Goal: Task Accomplishment & Management: Use online tool/utility

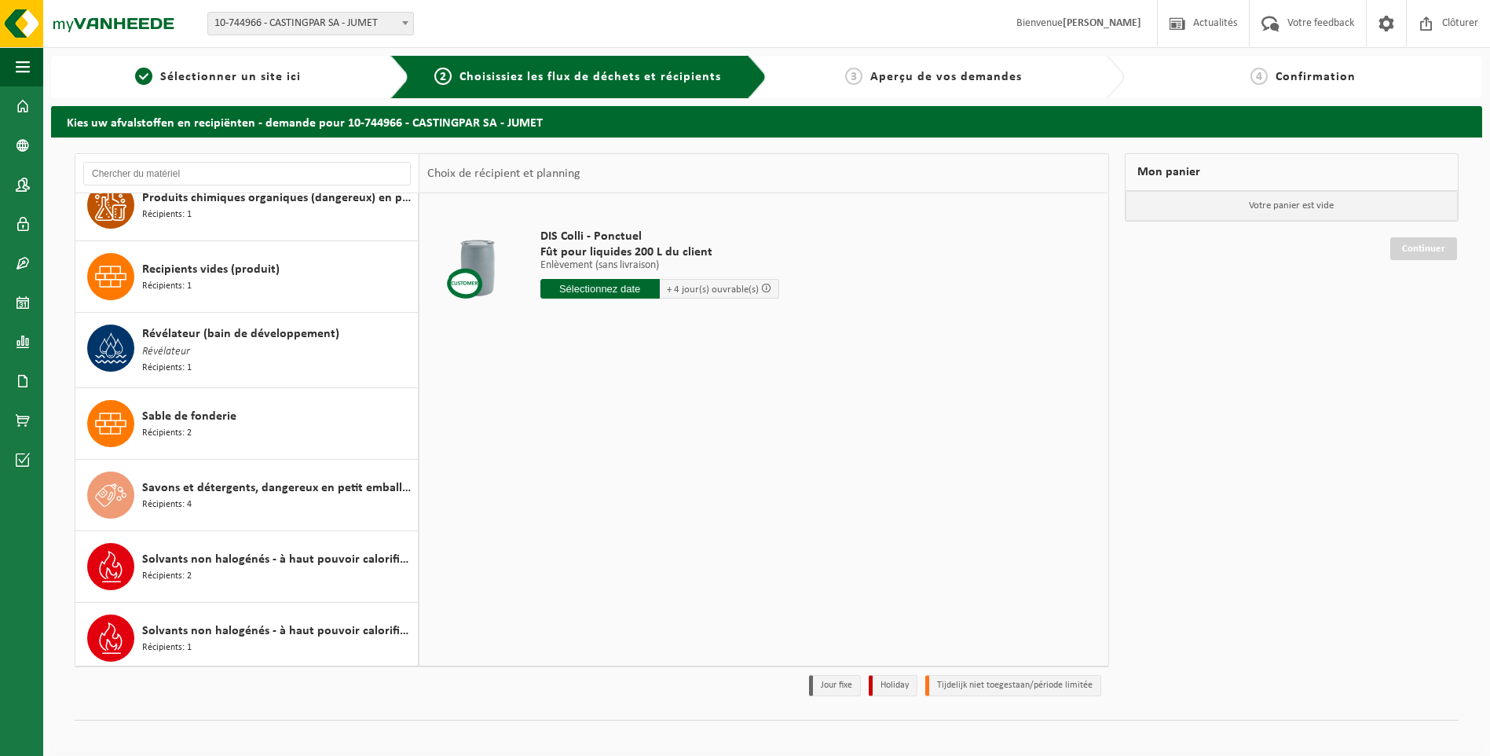
scroll to position [2748, 0]
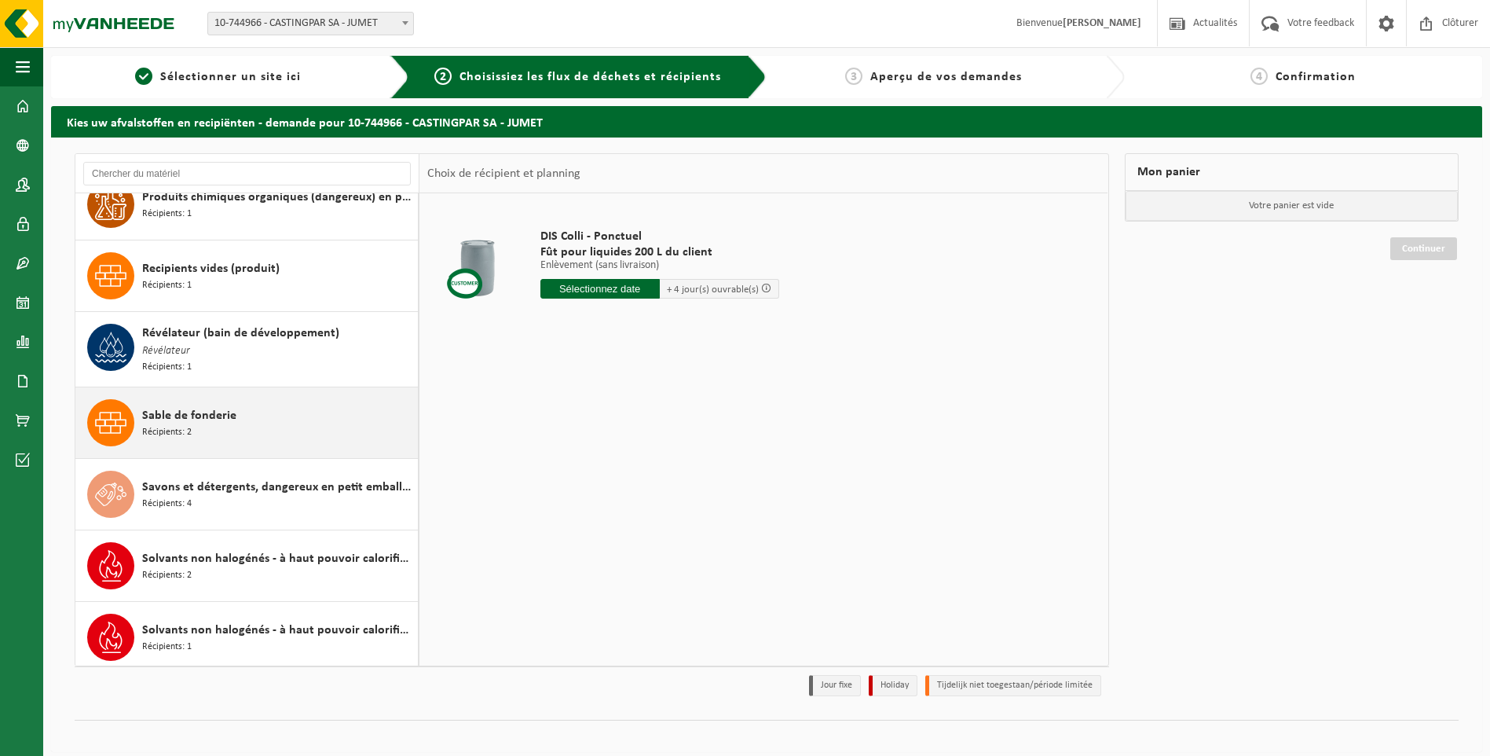
click at [270, 409] on div "Sable de fonderie Récipients: 2" at bounding box center [278, 422] width 272 height 47
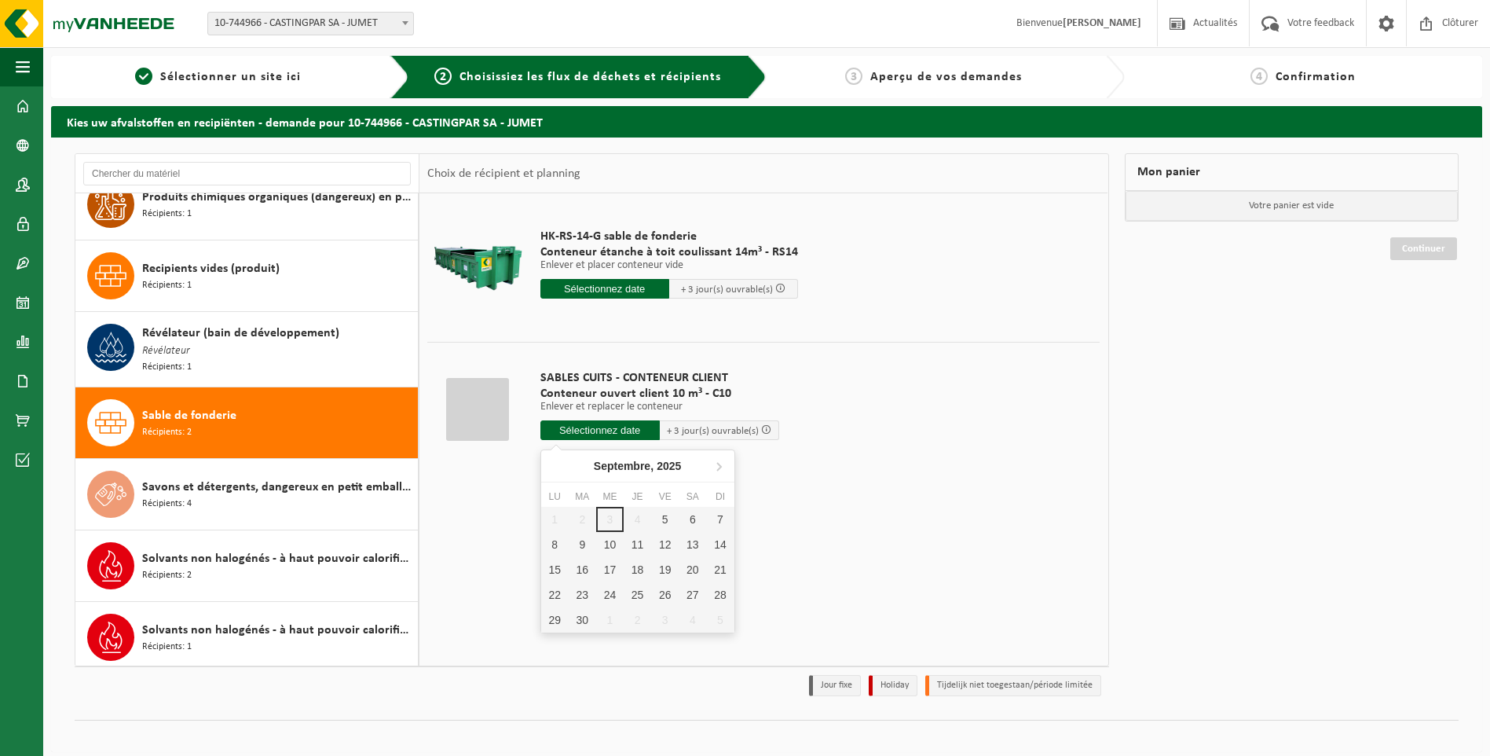
click at [583, 427] on input "text" at bounding box center [599, 430] width 119 height 20
click at [664, 518] on div "5" at bounding box center [664, 519] width 27 height 25
type input "à partir de 2025-09-05"
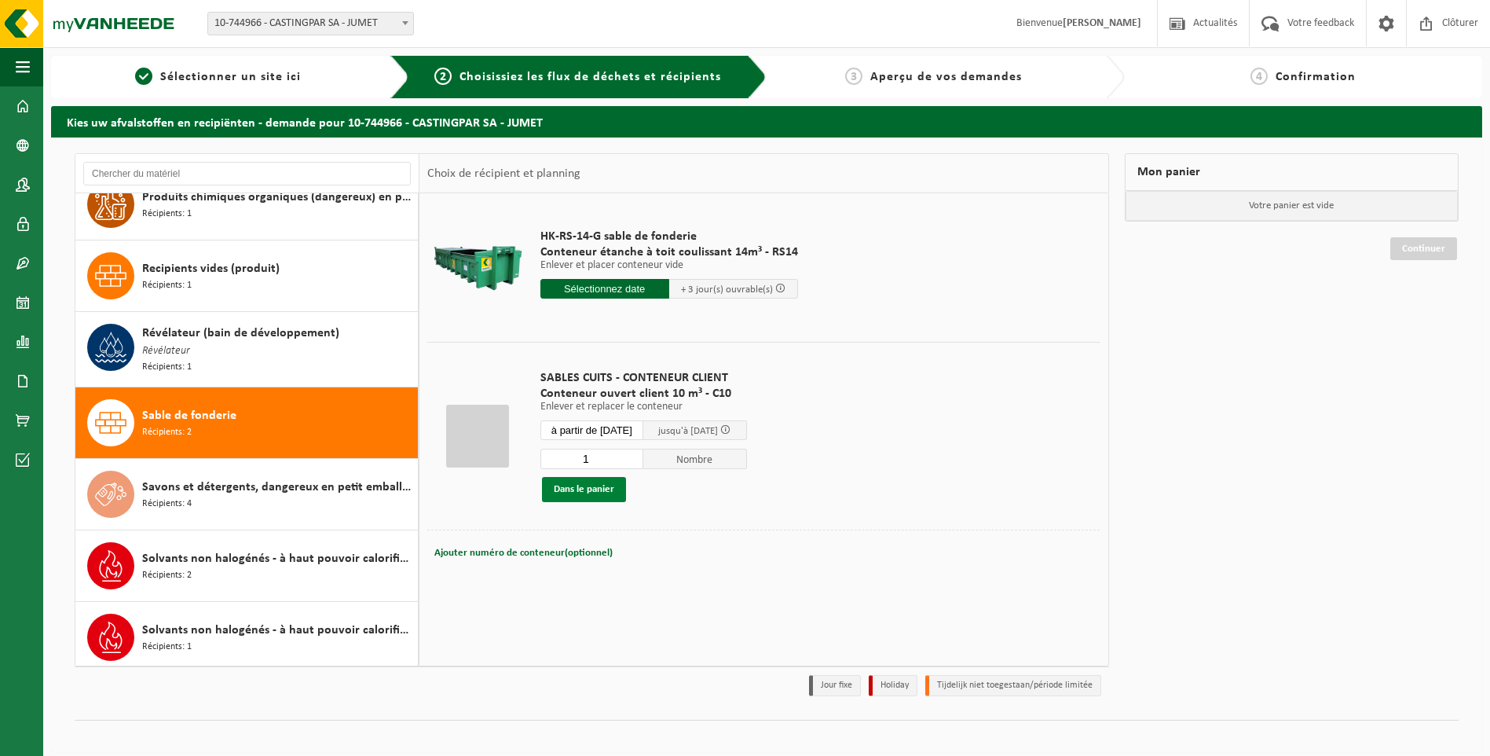
click at [594, 484] on button "Dans le panier" at bounding box center [584, 489] width 84 height 25
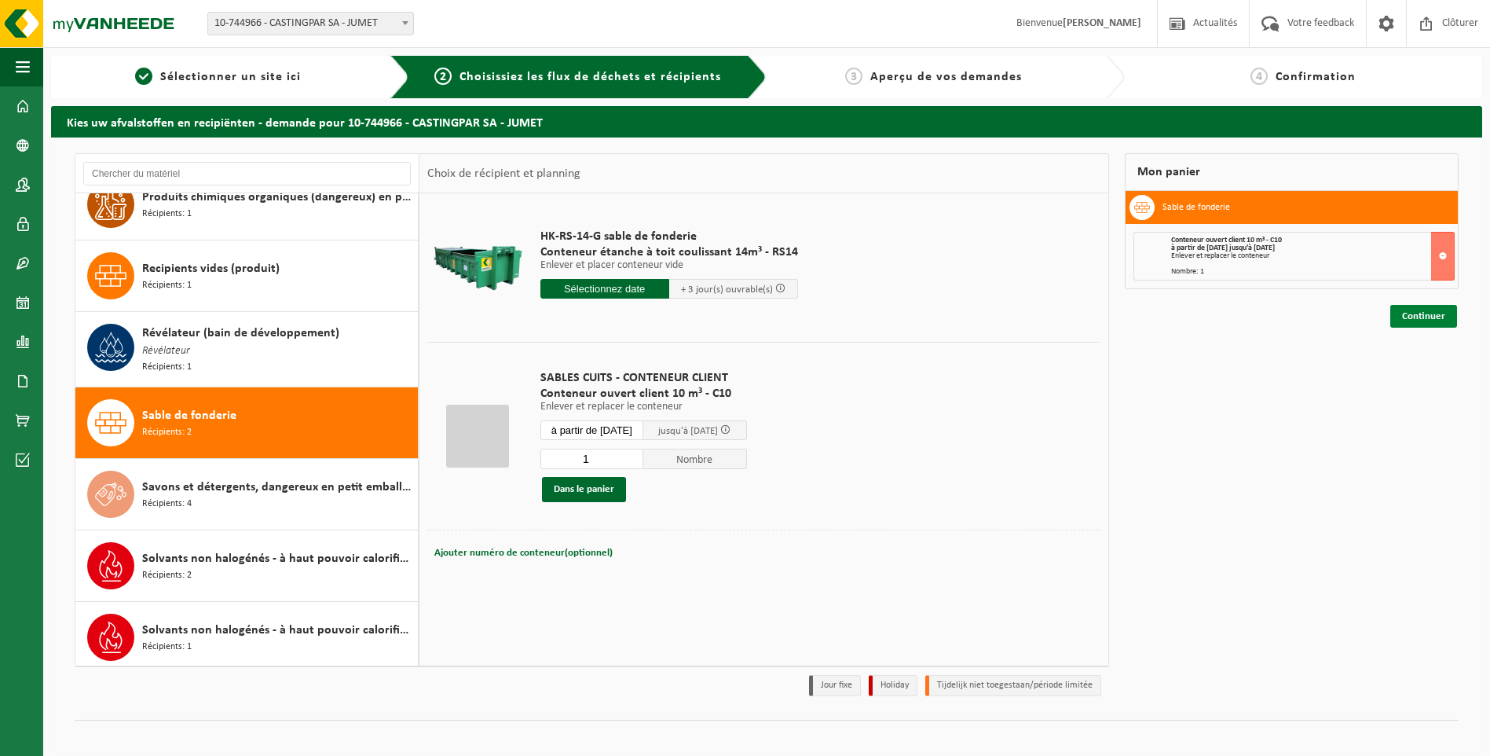
click at [1433, 320] on link "Continuer" at bounding box center [1423, 316] width 67 height 23
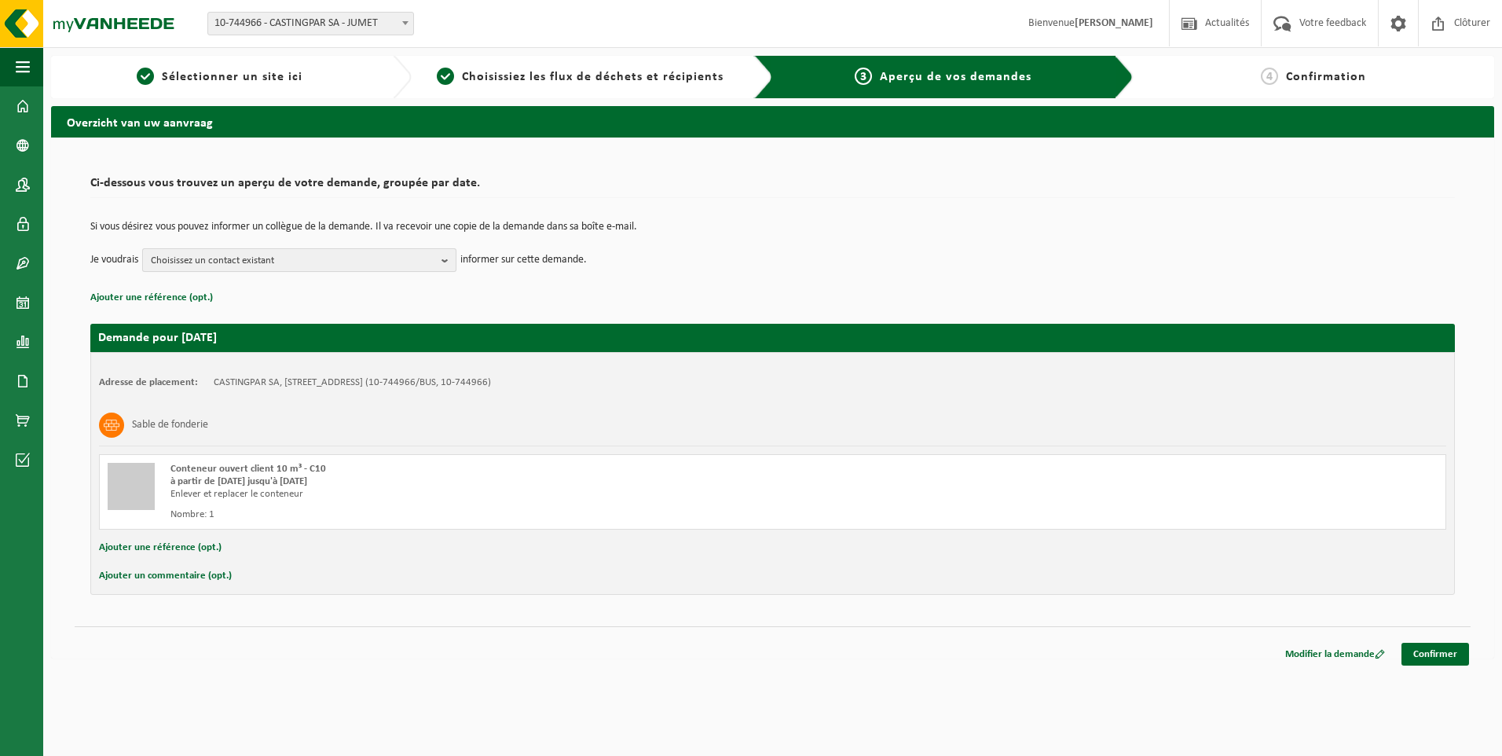
click at [313, 266] on span "Choisissez un contact existant" at bounding box center [293, 261] width 284 height 24
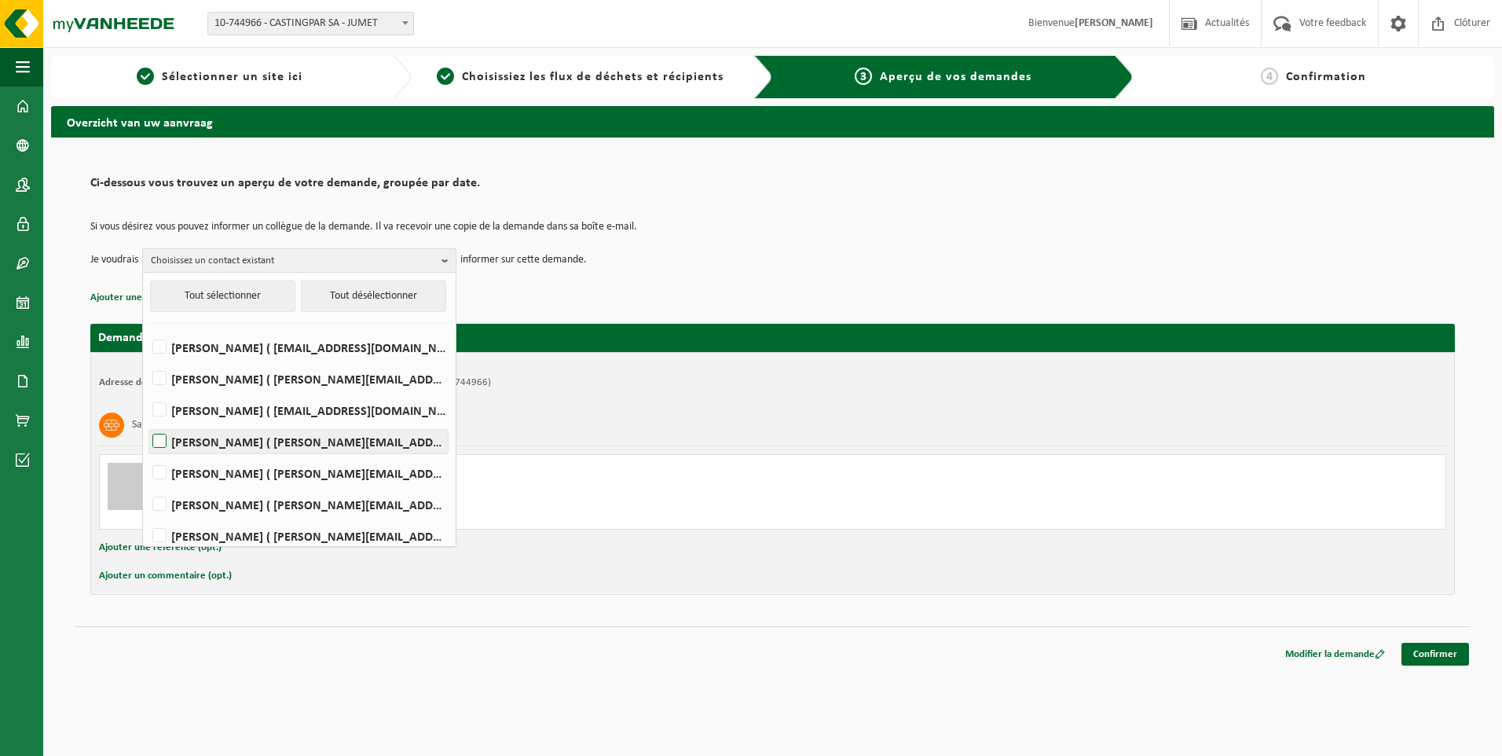
click at [211, 442] on label "Delphine Carpentier ( delphine.carpentier@castingpar.com )" at bounding box center [298, 442] width 298 height 24
click at [147, 422] on input "Delphine Carpentier ( delphine.carpentier@castingpar.com )" at bounding box center [146, 421] width 1 height 1
click at [211, 442] on label "Delphine Carpentier ( delphine.carpentier@castingpar.com )" at bounding box center [298, 442] width 298 height 24
click at [147, 422] on input "Delphine Carpentier ( delphine.carpentier@castingpar.com )" at bounding box center [146, 421] width 1 height 1
checkbox input "false"
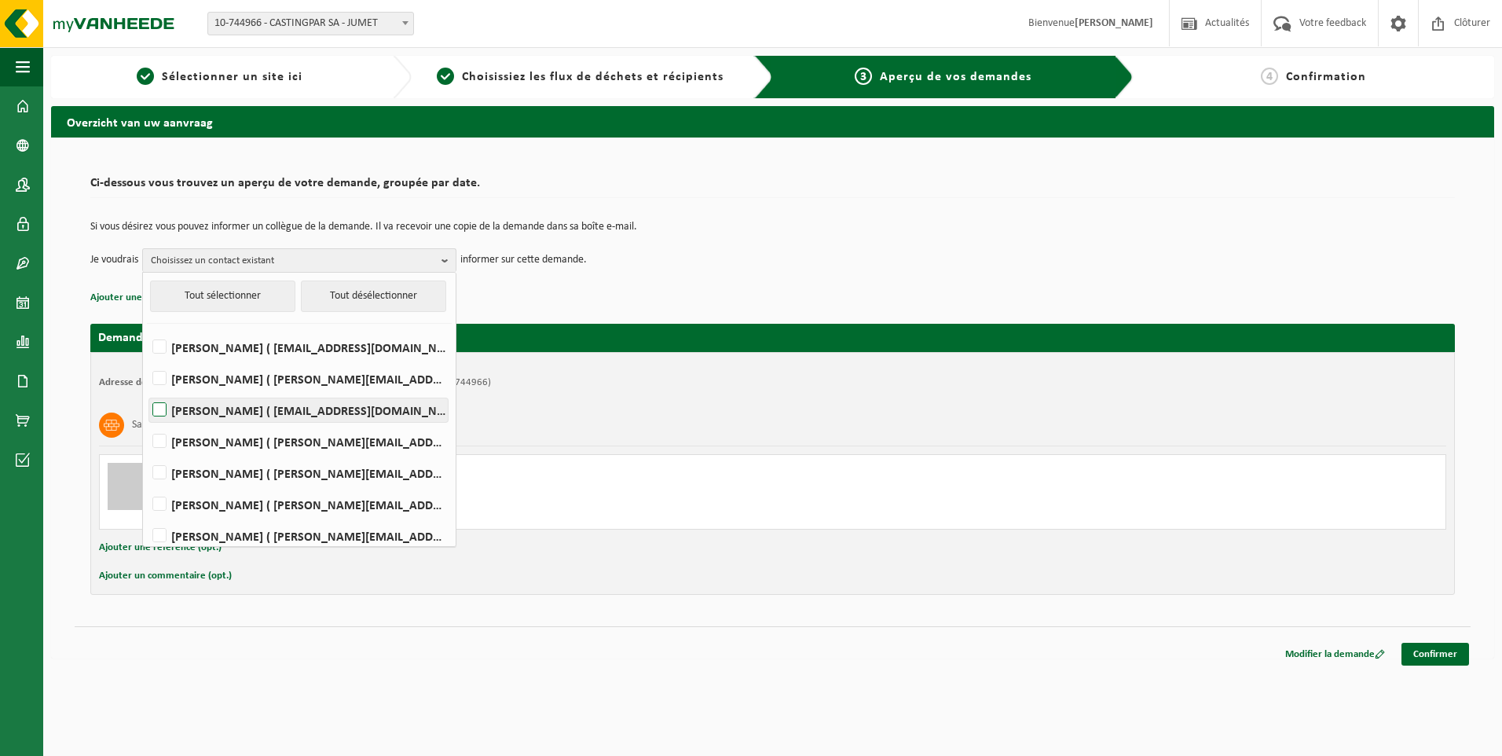
click at [207, 412] on label "HELENE CANDRIES ( invoicing@castingpar.com )" at bounding box center [298, 410] width 298 height 24
click at [147, 390] on input "HELENE CANDRIES ( invoicing@castingpar.com )" at bounding box center [146, 390] width 1 height 1
checkbox input "true"
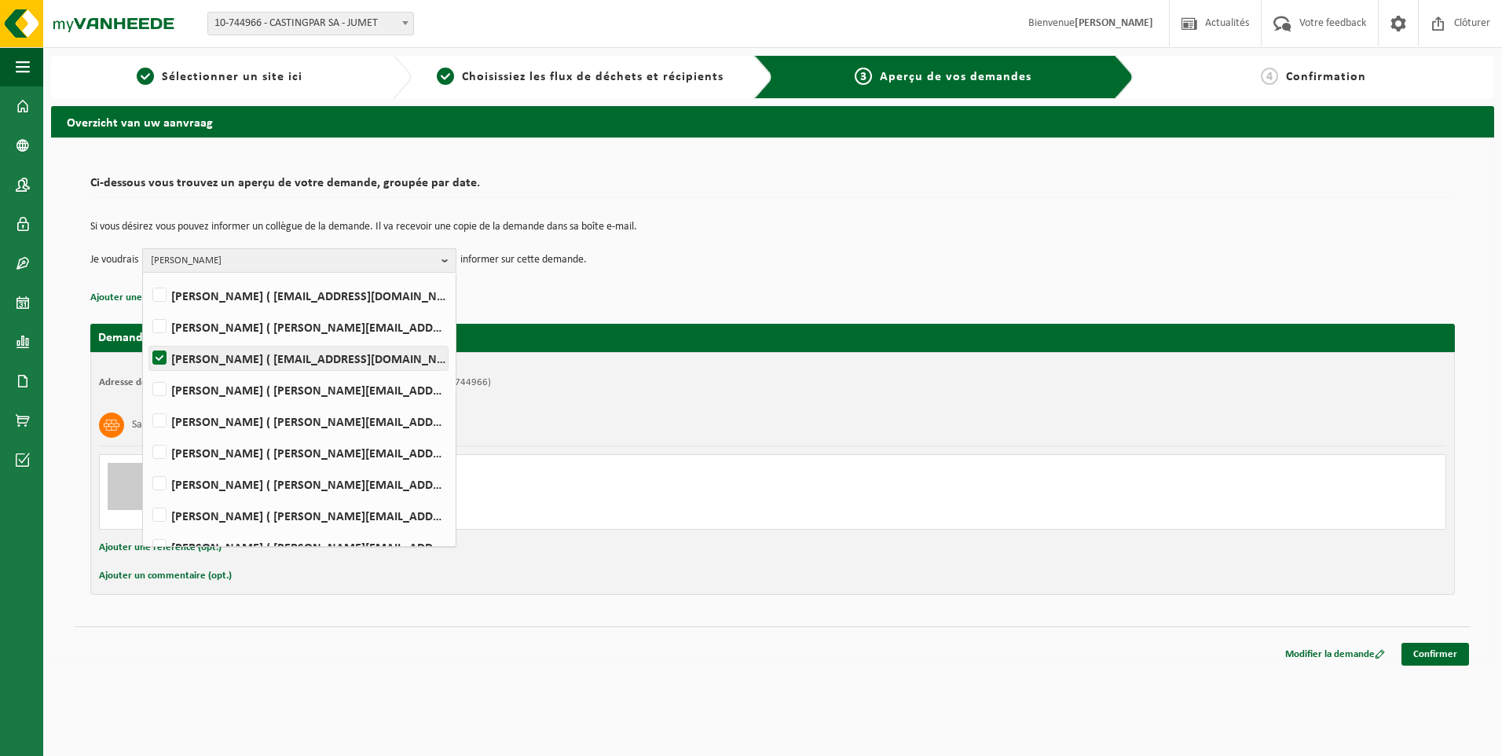
scroll to position [79, 0]
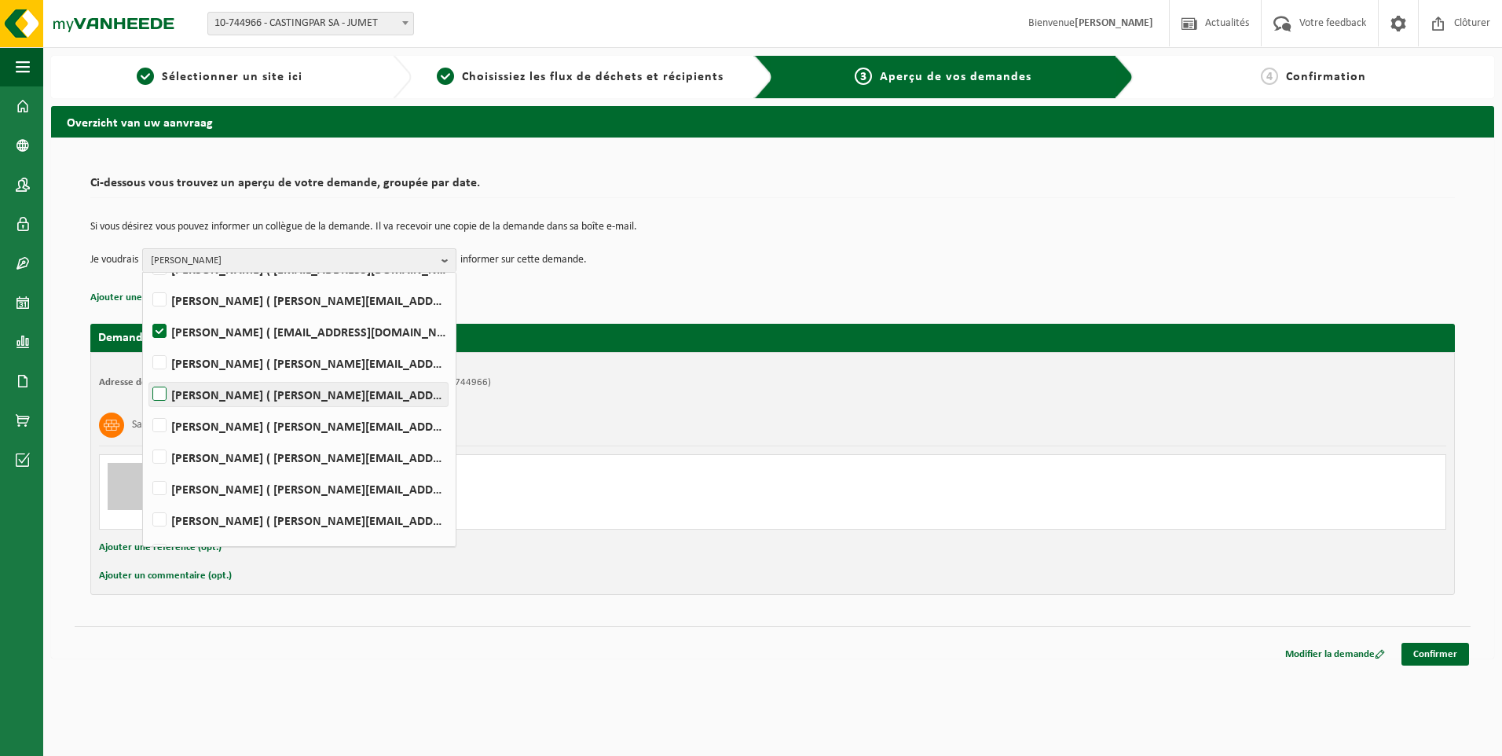
click at [179, 401] on label "PHILIPPE FRIS ( philippe.fris@castingpar.com )" at bounding box center [298, 394] width 298 height 24
click at [147, 375] on input "PHILIPPE FRIS ( philippe.fris@castingpar.com )" at bounding box center [146, 374] width 1 height 1
checkbox input "true"
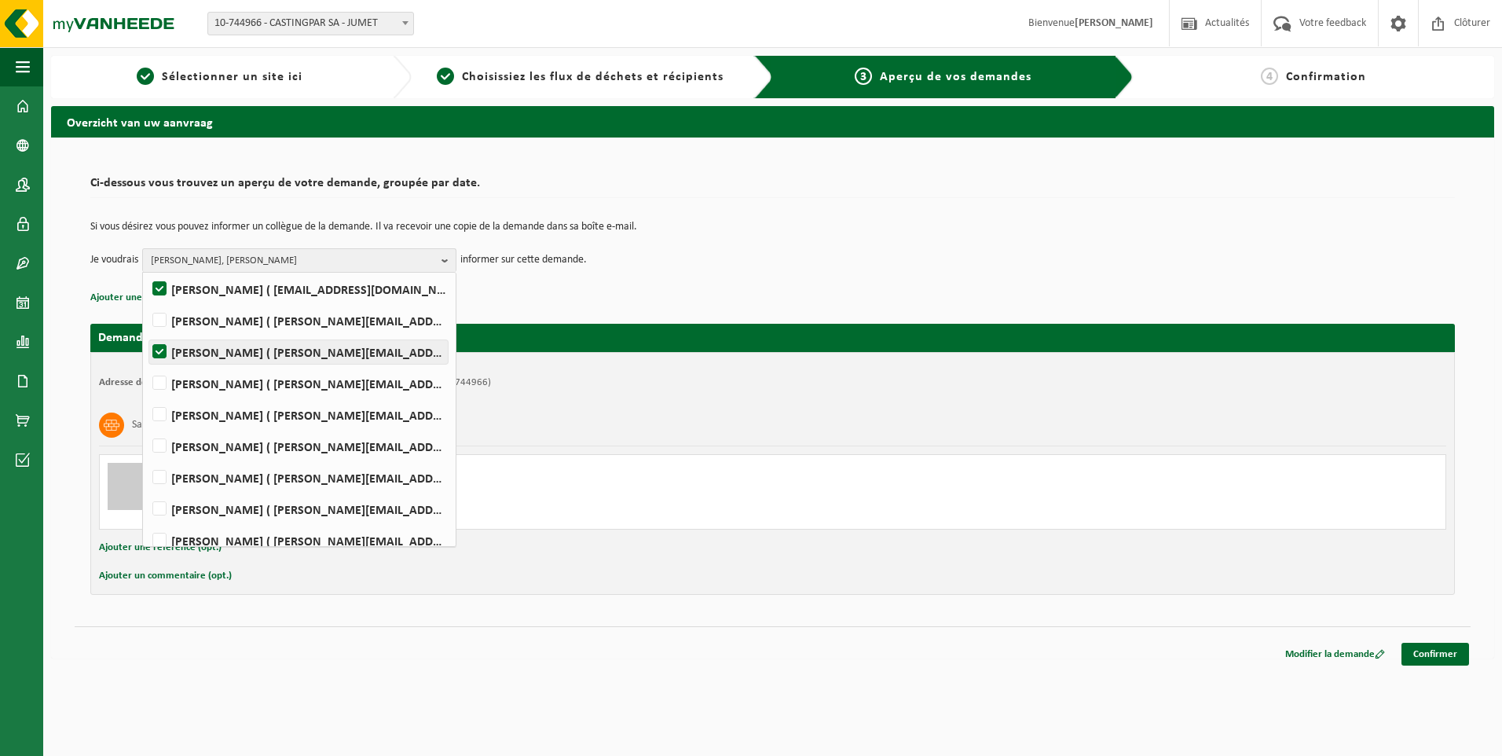
scroll to position [157, 0]
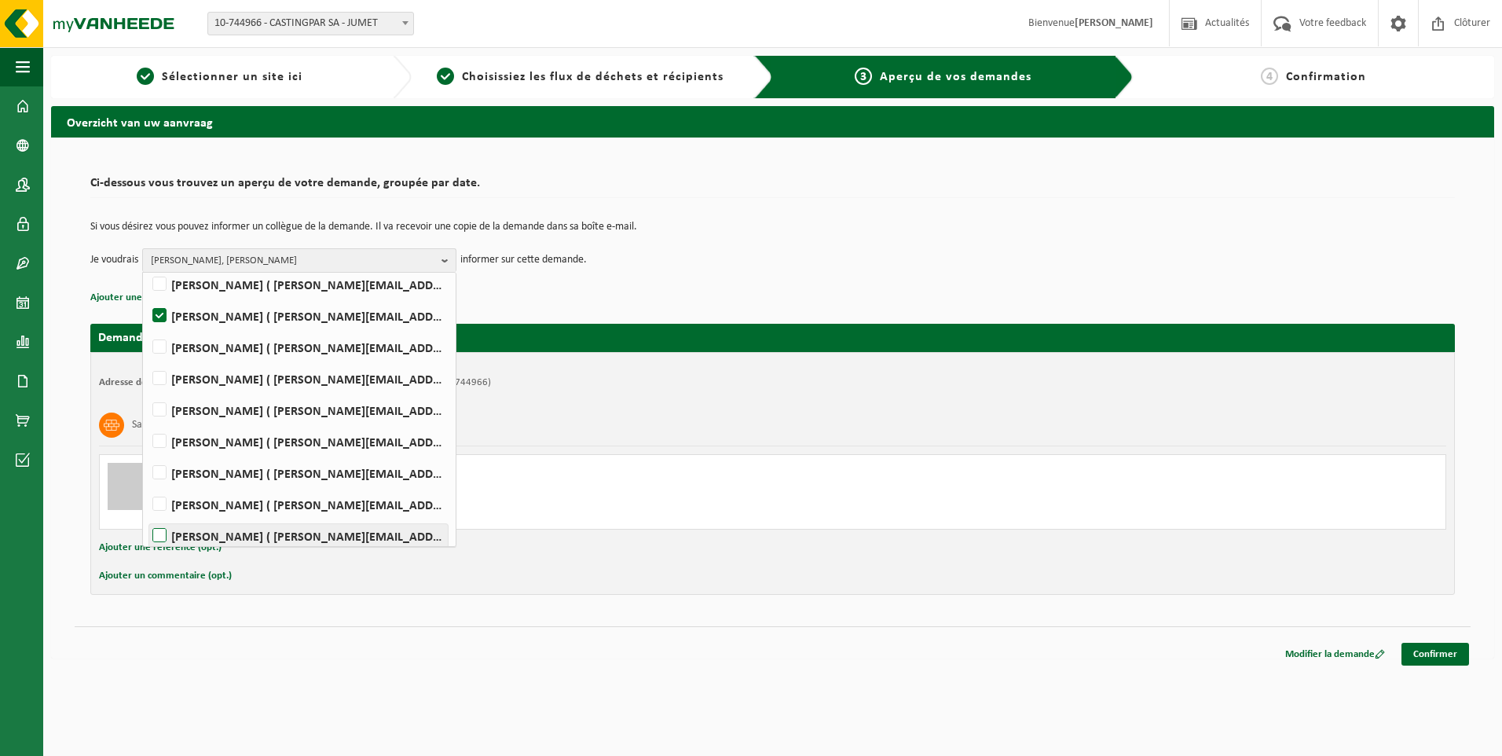
click at [165, 536] on label "Rudy Nigro ( rudy.nigro@castingpar.com )" at bounding box center [298, 536] width 298 height 24
click at [147, 516] on input "Rudy Nigro ( rudy.nigro@castingpar.com )" at bounding box center [146, 515] width 1 height 1
checkbox input "true"
click at [393, 252] on span "HELENE CANDRIES, PHILIPPE FRIS, Rudy Nigro" at bounding box center [293, 261] width 284 height 24
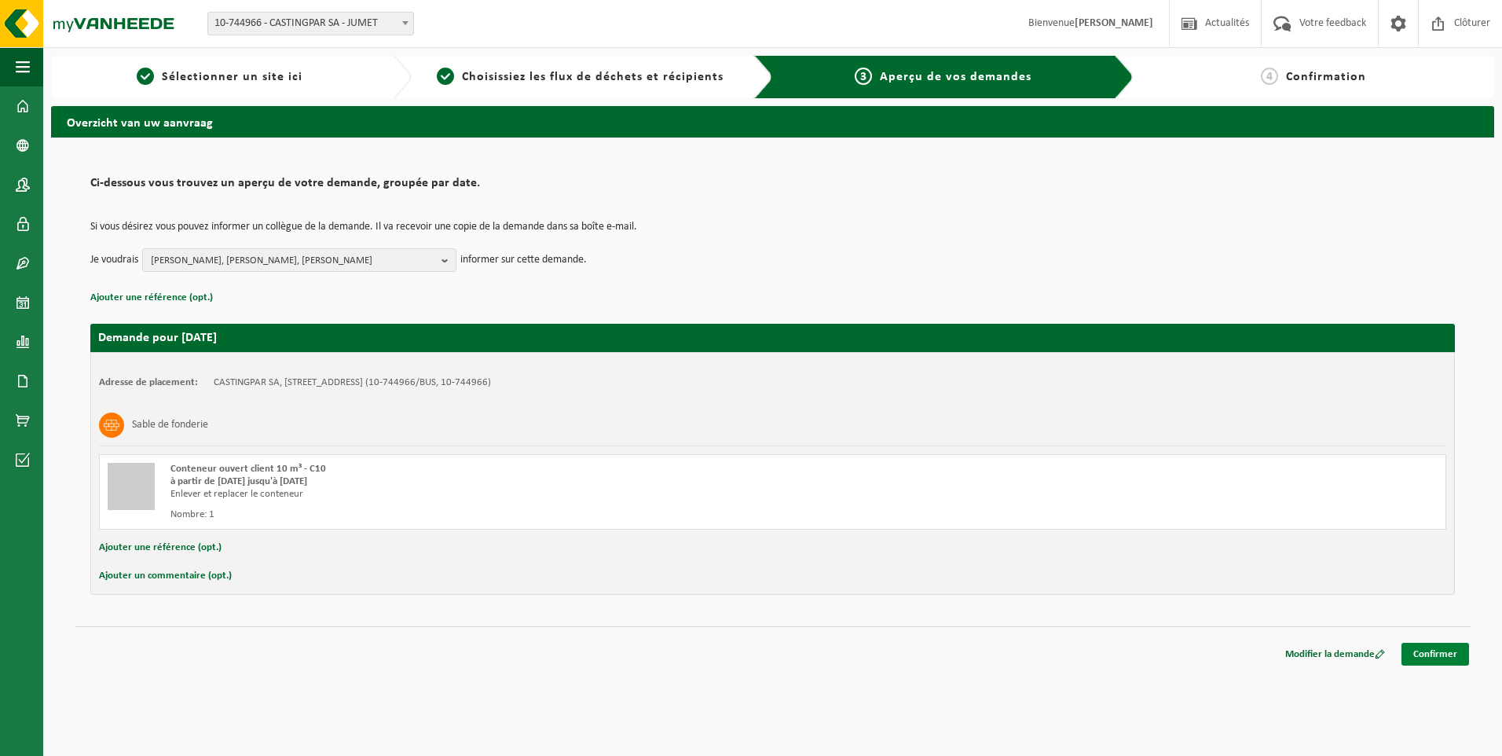
click at [1414, 646] on link "Confirmer" at bounding box center [1435, 653] width 68 height 23
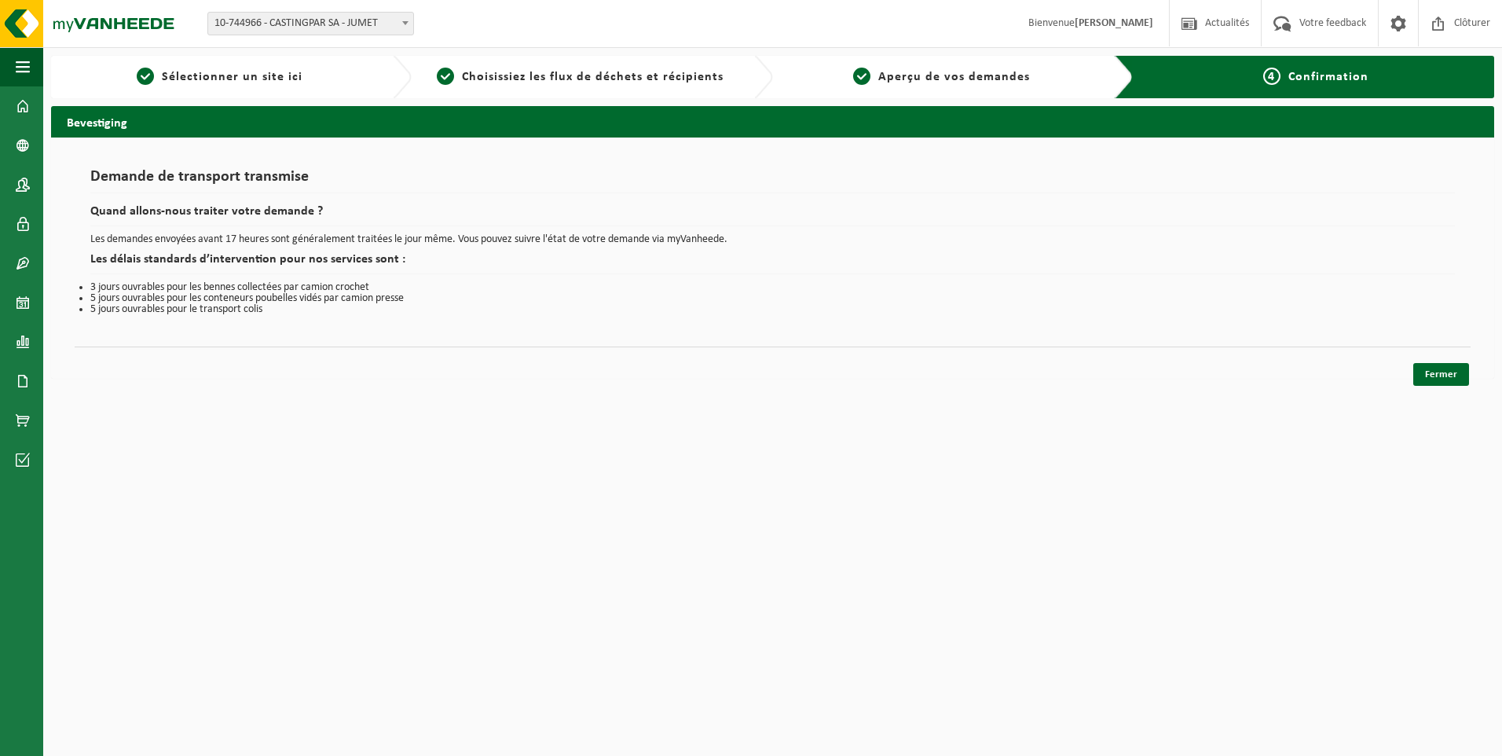
click at [1427, 360] on div "Fermer" at bounding box center [773, 354] width 1396 height 16
click at [1433, 377] on link "Fermer" at bounding box center [1441, 374] width 56 height 23
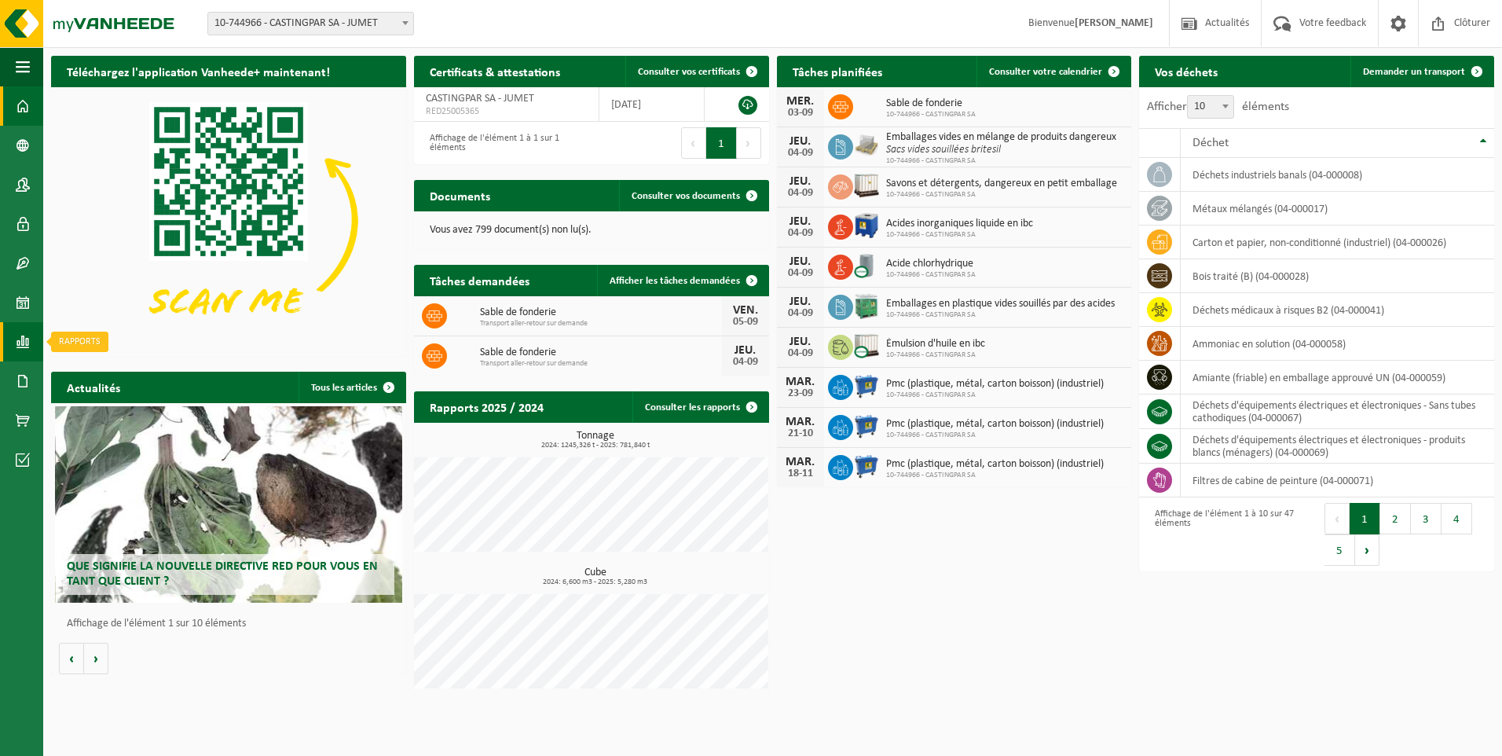
click at [22, 334] on span at bounding box center [23, 341] width 14 height 39
click at [113, 336] on span "Sous forme de graphique" at bounding box center [149, 342] width 117 height 30
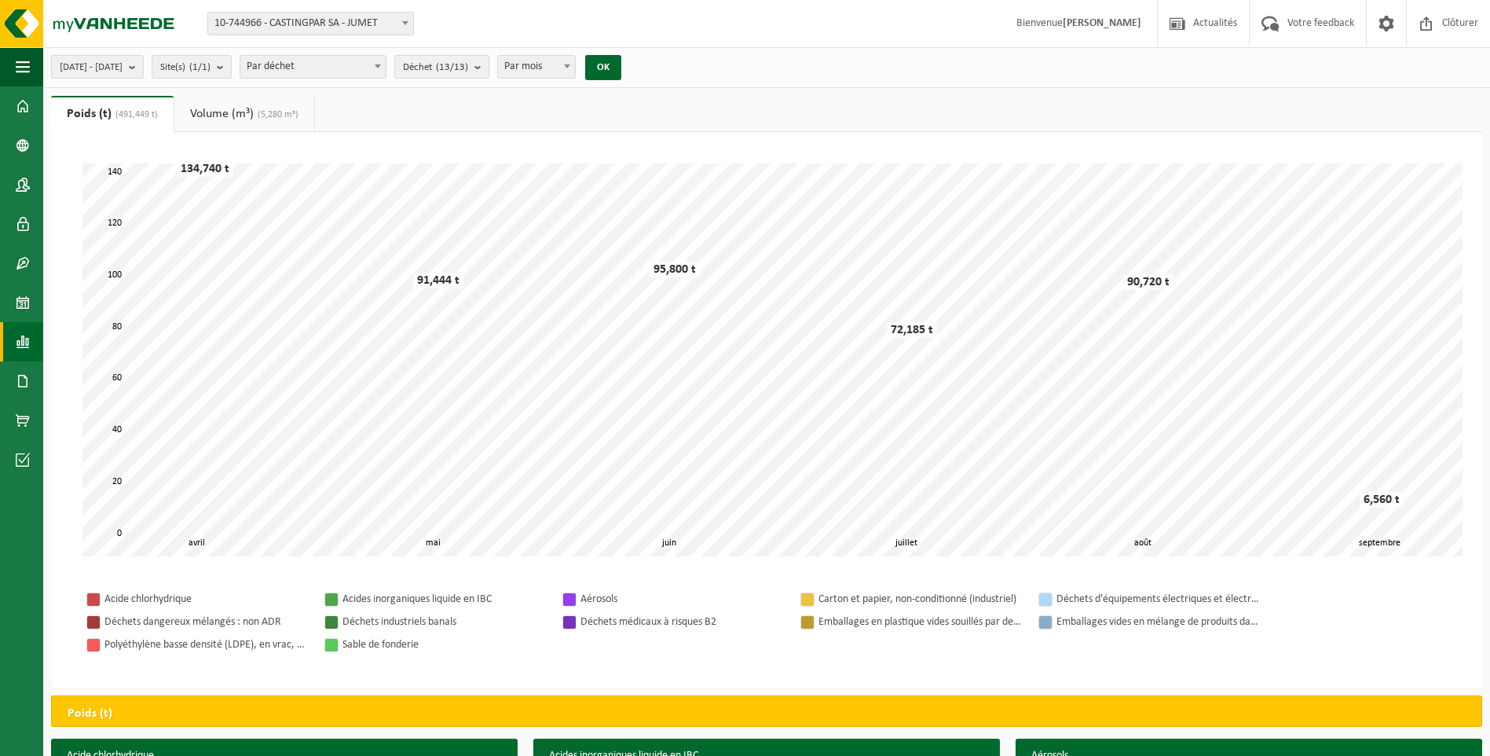
click at [468, 63] on span "Déchet (13/13)" at bounding box center [435, 68] width 65 height 24
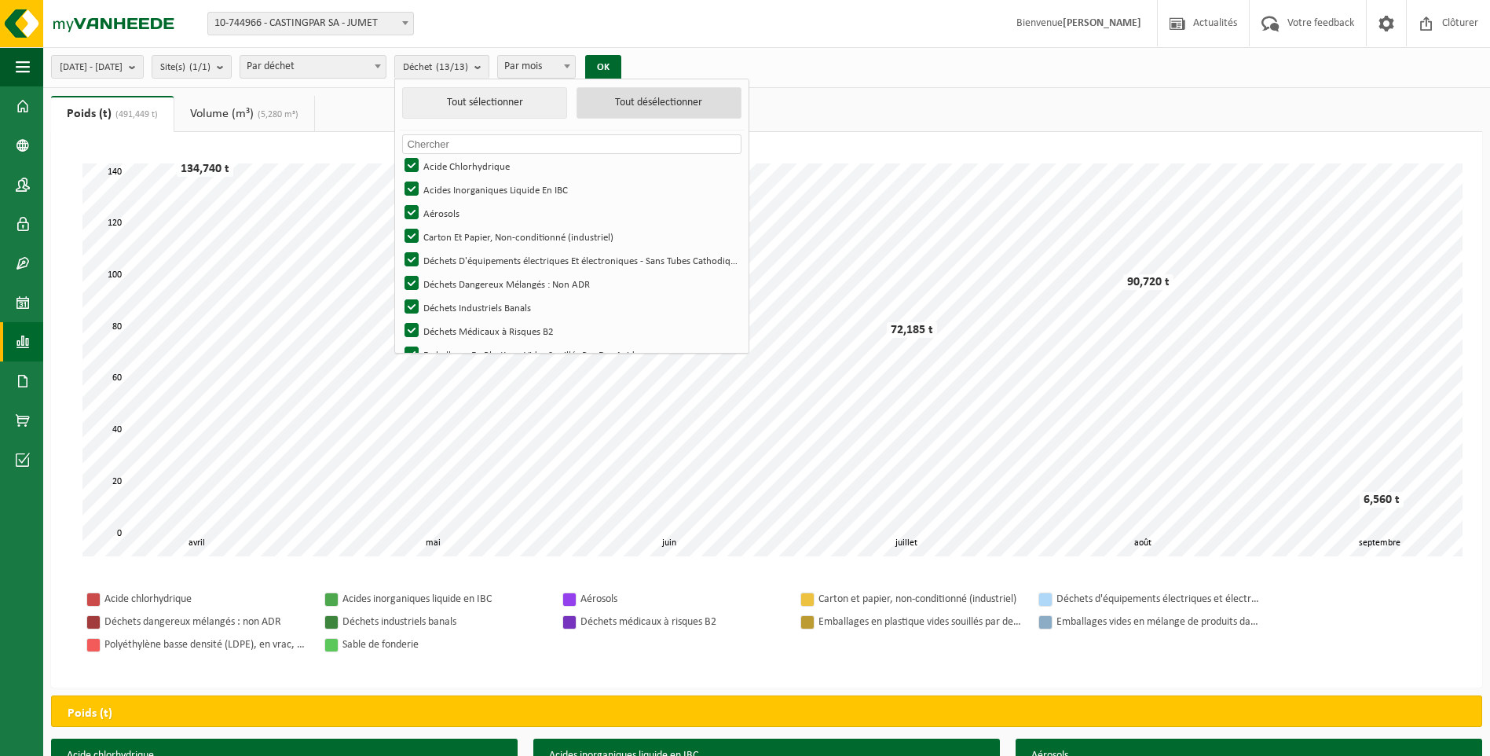
click at [650, 104] on button "Tout désélectionner" at bounding box center [658, 102] width 165 height 31
checkbox input "false"
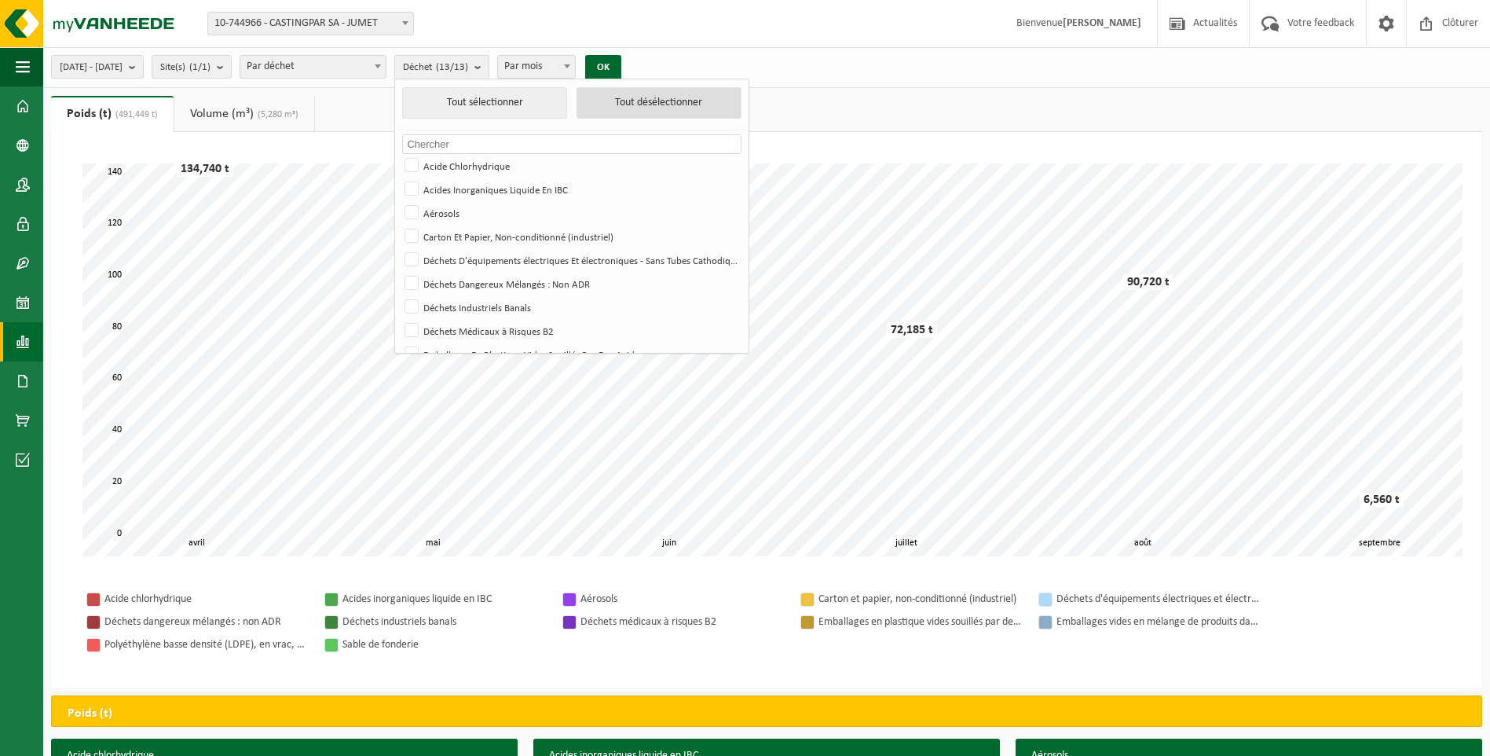
checkbox input "false"
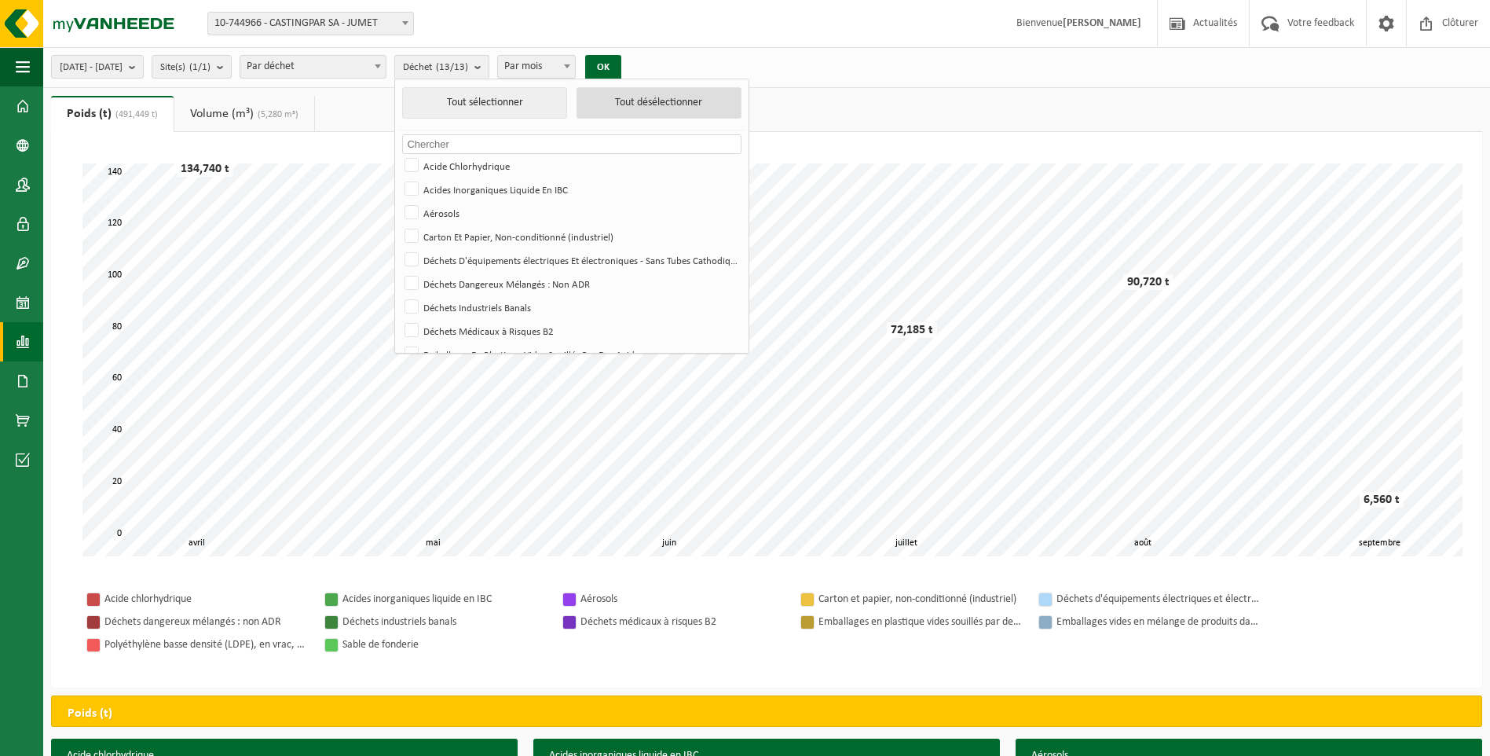
checkbox input "false"
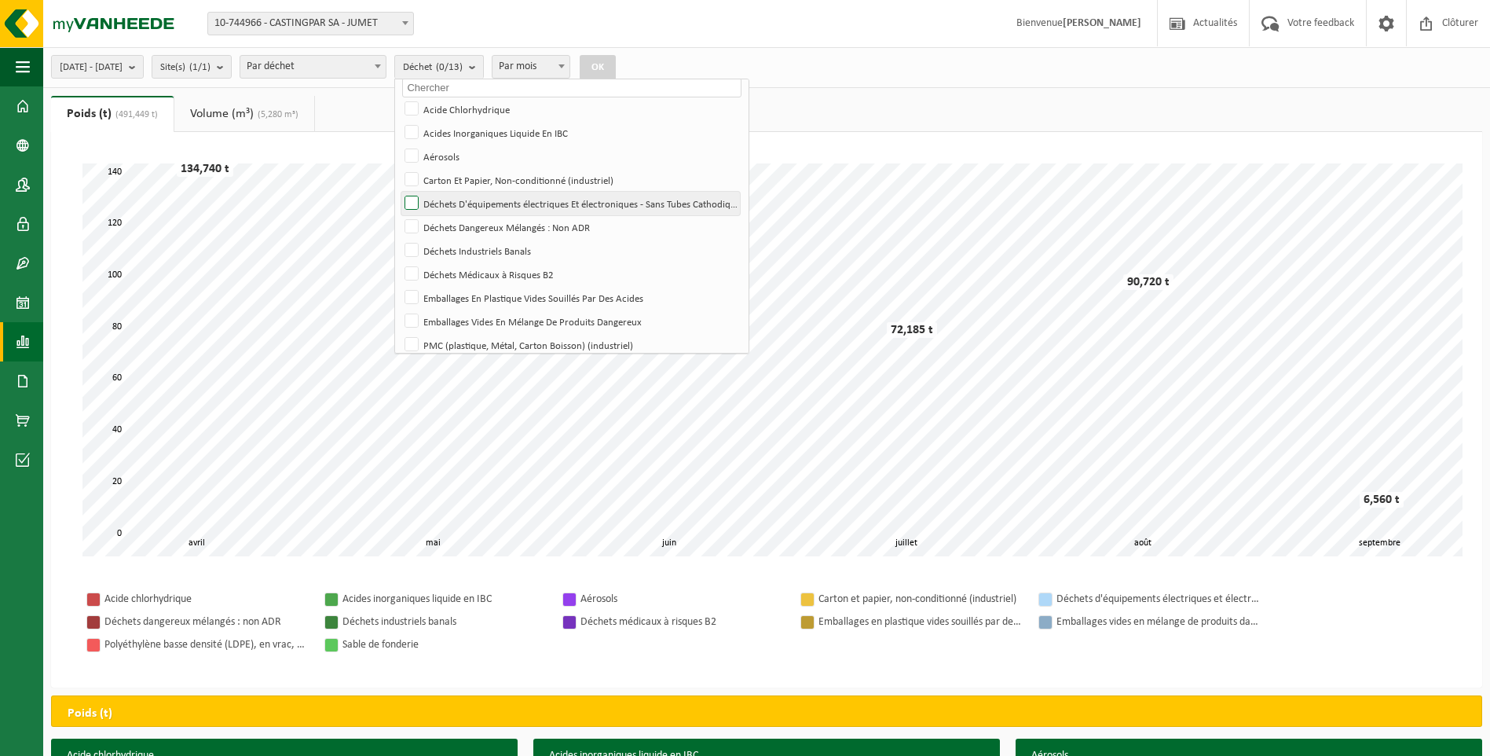
scroll to position [115, 0]
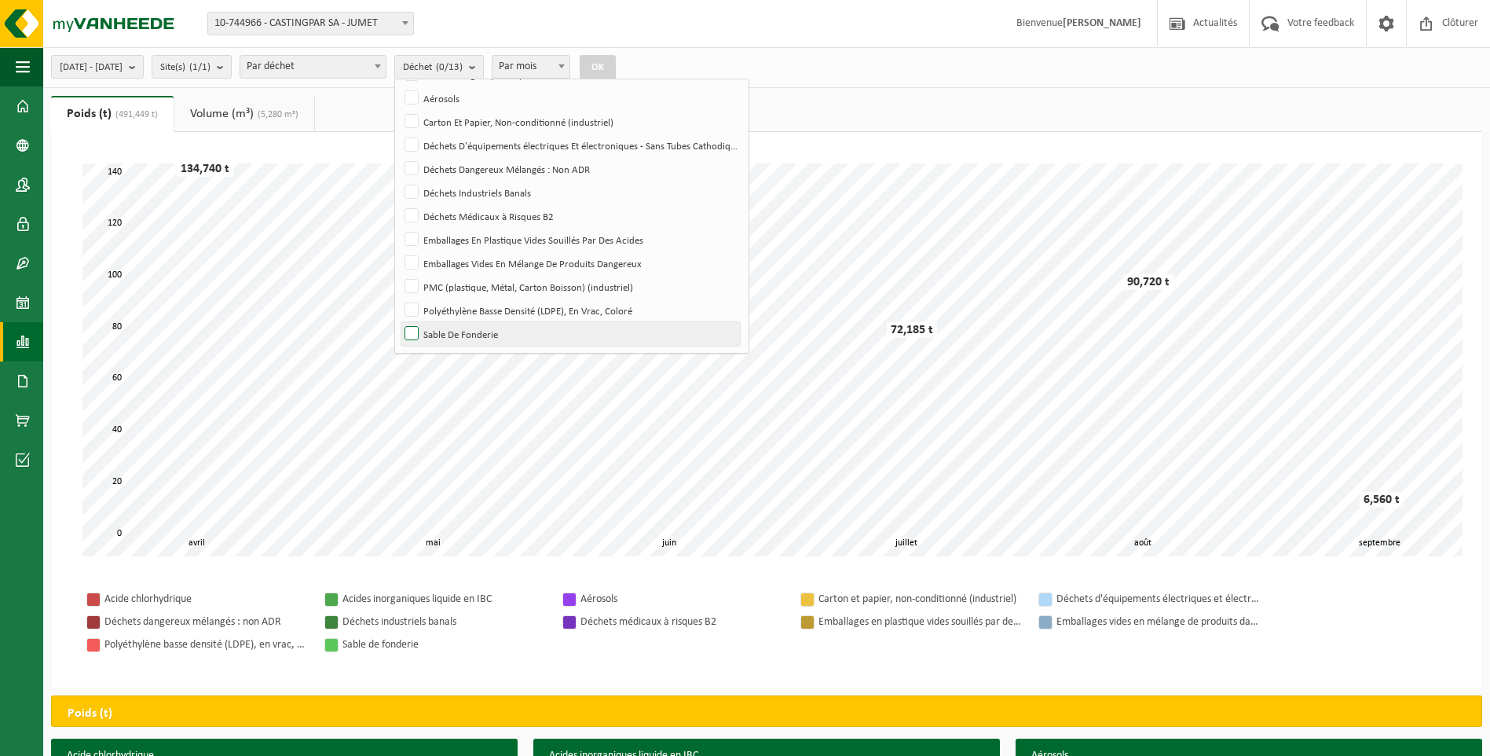
click at [461, 332] on label "Sable De Fonderie" at bounding box center [570, 334] width 339 height 24
click at [399, 322] on input "Sable De Fonderie" at bounding box center [398, 321] width 1 height 1
checkbox input "true"
click at [616, 60] on button "OK" at bounding box center [598, 67] width 36 height 25
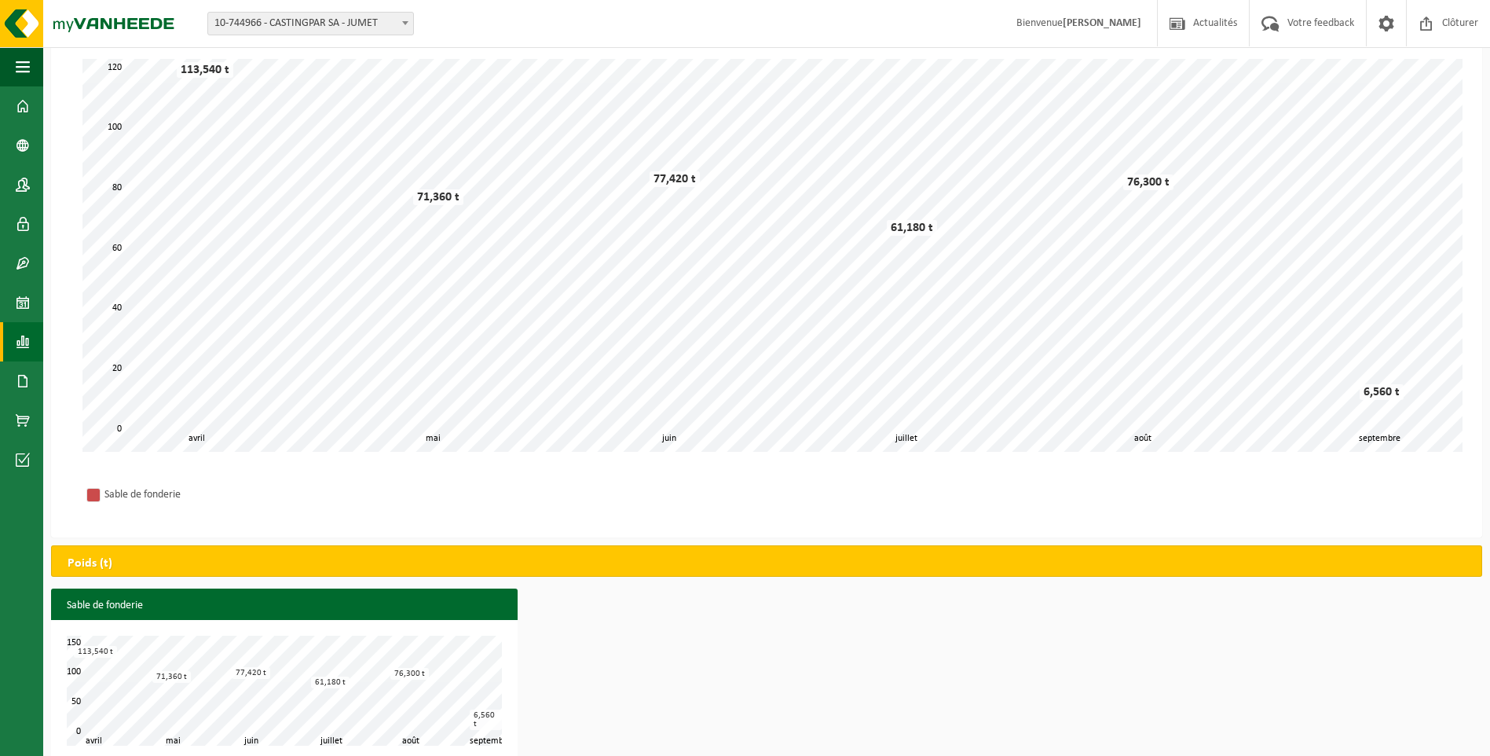
scroll to position [137, 0]
